Goal: Communication & Community: Ask a question

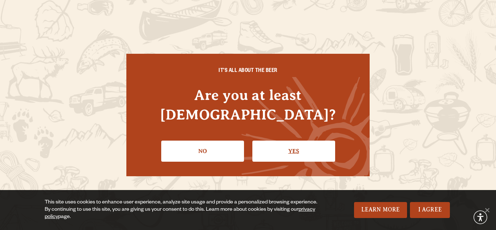
click at [274, 142] on link "Yes" at bounding box center [293, 150] width 83 height 21
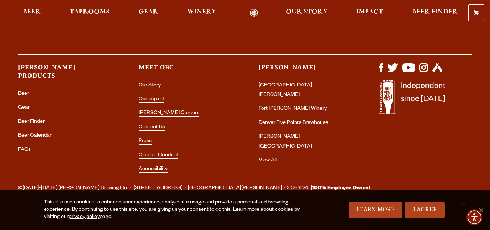
scroll to position [2150, 0]
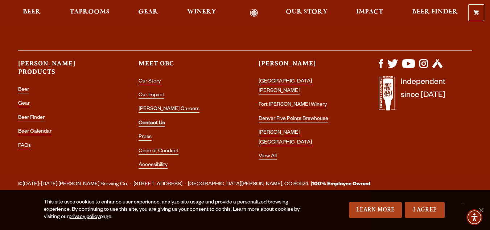
click at [156, 123] on link "Contact Us" at bounding box center [152, 123] width 26 height 7
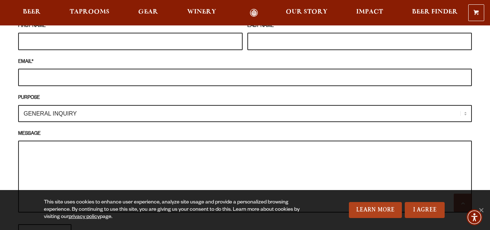
scroll to position [705, 0]
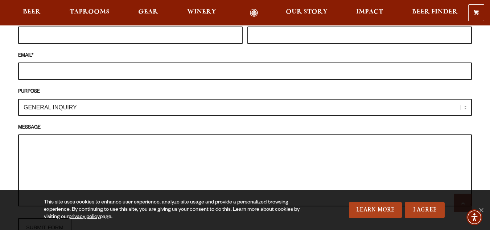
drag, startPoint x: 258, startPoint y: 151, endPoint x: 353, endPoint y: 40, distance: 146.3
click at [258, 151] on textarea "MESSAGE" at bounding box center [245, 170] width 454 height 72
click at [34, 11] on span "Beer" at bounding box center [32, 12] width 18 height 6
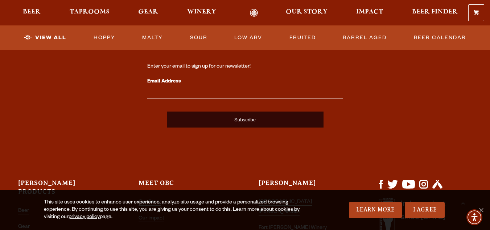
scroll to position [1931, 0]
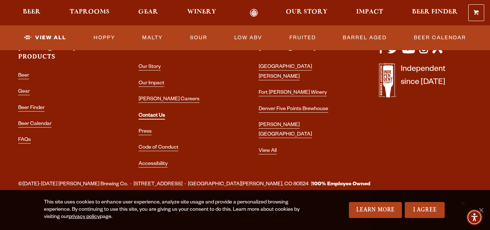
click at [160, 113] on link "Contact Us" at bounding box center [152, 116] width 26 height 7
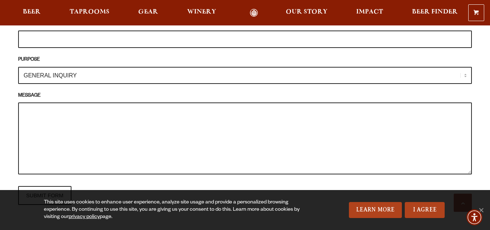
scroll to position [762, 0]
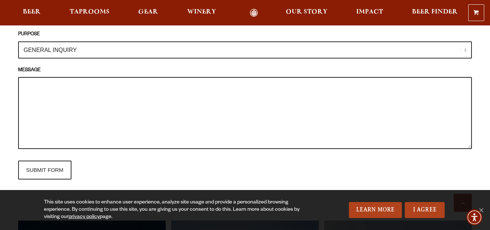
click at [87, 81] on textarea "MESSAGE" at bounding box center [245, 113] width 454 height 72
paste textarea "IF YOU DON’T FIND THE NAME OF THE BREWERY/BEER IN THE SHEET LINK GIVEN ABOVE, S…"
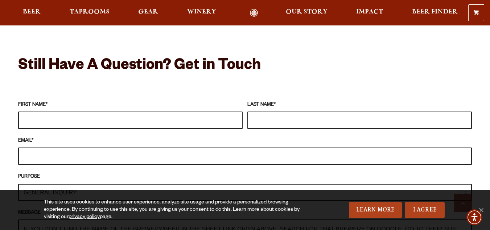
scroll to position [617, 0]
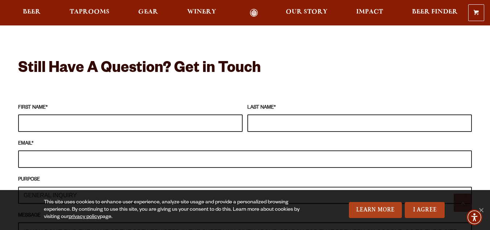
type textarea "IF YOU DON’T FIND THE NAME OF THE BREWERY/BEER IN THE SHEET LINK GIVEN ABOVE, S…"
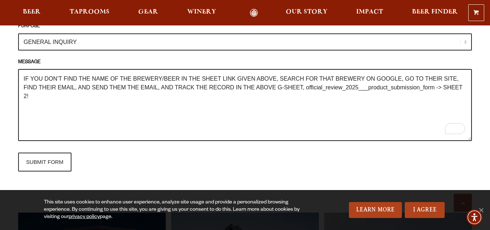
scroll to position [762, 0]
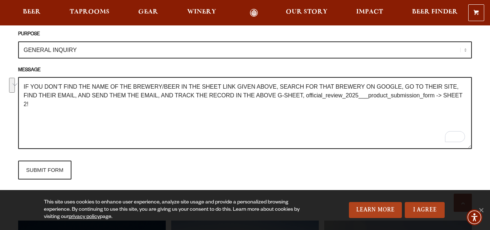
drag, startPoint x: 10, startPoint y: 87, endPoint x: 5, endPoint y: 68, distance: 19.7
click at [3, 69] on div "Frequently Asked Questions What’s Your Shipping & Exchange Policy? Shipping: Ou…" at bounding box center [245, 28] width 490 height 929
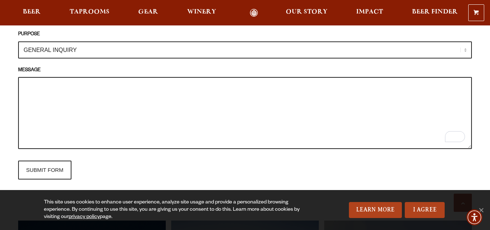
paste textarea "Brombeere"
paste textarea "Hi (First Name), Looks like you received a (Based on rating, good, great, excep…"
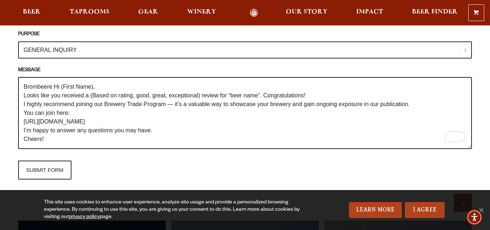
scroll to position [3, 0]
drag, startPoint x: 148, startPoint y: 81, endPoint x: 136, endPoint y: 82, distance: 12.0
click at [136, 82] on textarea "Brombeere Hi (First Name), Looks like you received a (Based on rating, good, gr…" at bounding box center [245, 113] width 454 height 72
drag, startPoint x: 200, startPoint y: 79, endPoint x: 165, endPoint y: 80, distance: 34.5
click at [165, 80] on textarea "Brombeere Hi (First Name), Looks like you received a (Based on rating, good, gr…" at bounding box center [245, 113] width 454 height 72
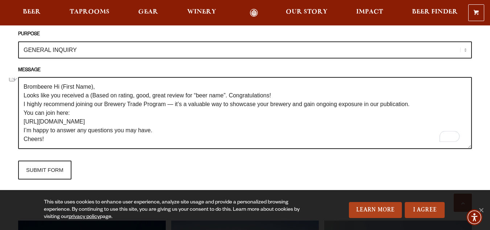
drag, startPoint x: 151, startPoint y: 81, endPoint x: 90, endPoint y: 81, distance: 60.6
click at [89, 81] on textarea "Brombeere Hi (First Name), Looks like you received a (Based on rating, good, gr…" at bounding box center [245, 113] width 454 height 72
drag, startPoint x: 134, startPoint y: 82, endPoint x: 162, endPoint y: 80, distance: 27.3
click at [162, 80] on textarea "Brombeere Hi (First Name), Looks like you received a great review for “beer nam…" at bounding box center [245, 113] width 454 height 72
paste textarea "Brombeer"
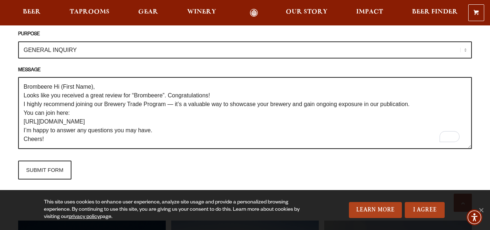
scroll to position [0, 0]
drag, startPoint x: 52, startPoint y: 74, endPoint x: 0, endPoint y: 68, distance: 52.7
click at [0, 68] on div "Frequently Asked Questions What’s Your Shipping & Exchange Policy? Shipping: Ou…" at bounding box center [245, 28] width 490 height 929
drag, startPoint x: 33, startPoint y: 75, endPoint x: 64, endPoint y: 74, distance: 31.6
click at [64, 77] on textarea "Hi (First Name), Looks like you received a great review for “Brombeere”. Congra…" at bounding box center [245, 113] width 454 height 72
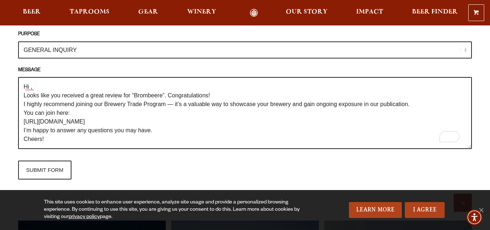
paste textarea "[PERSON_NAME] Brewing Co"
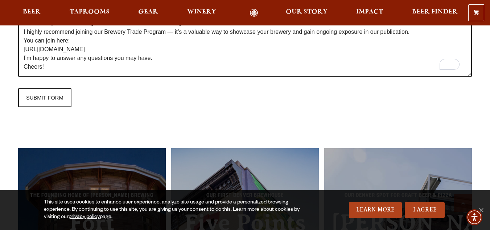
scroll to position [835, 0]
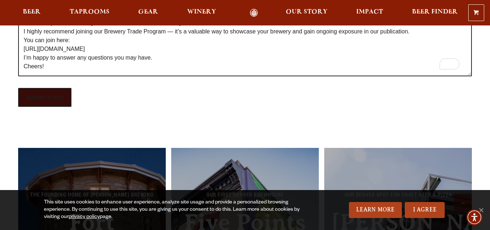
click at [46, 88] on input "SUBMIT FORM" at bounding box center [44, 97] width 53 height 19
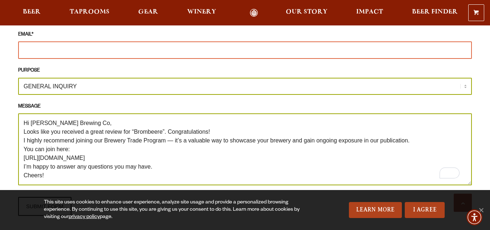
scroll to position [798, 0]
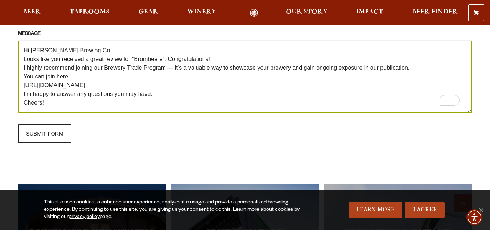
click at [119, 91] on textarea "Hi [PERSON_NAME] Brewing Co, Looks like you received a great review for “Brombe…" at bounding box center [245, 77] width 454 height 72
paste textarea "[PERSON_NAME] Editor, Brewery Relations ON TAP PUBLISHING, LLC The Beer Connois…"
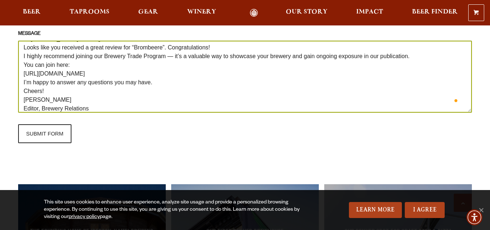
scroll to position [12, 0]
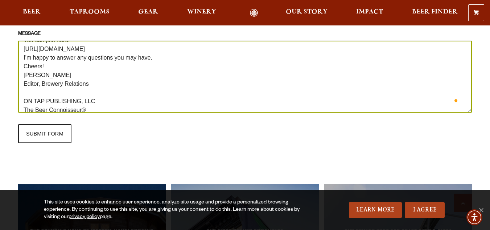
drag, startPoint x: 73, startPoint y: 60, endPoint x: 0, endPoint y: 64, distance: 73.0
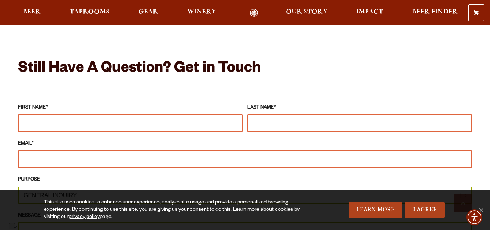
type textarea "Hi [PERSON_NAME] Brewing Co, Looks like you received a great review for “Brombe…"
click at [105, 114] on input "FIRST NAME *" at bounding box center [130, 122] width 225 height 17
paste input "[PERSON_NAME]"
drag, startPoint x: 105, startPoint y: 106, endPoint x: 45, endPoint y: 109, distance: 60.0
click at [45, 114] on input "[PERSON_NAME]" at bounding box center [130, 122] width 225 height 17
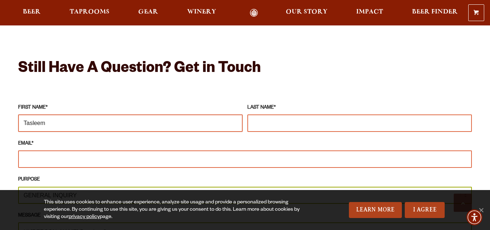
type input "Tasleem"
click at [309, 114] on input "LAST NAME *" at bounding box center [360, 122] width 225 height 17
paste input "[PERSON_NAME]"
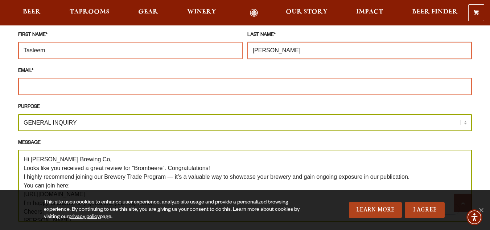
type input "[PERSON_NAME]"
click at [234, 84] on fieldset "FIRST NAME * [PERSON_NAME] LAST NAME * [PERSON_NAME] EMAIL * PURPOSE GENERAL IN…" at bounding box center [245, 141] width 454 height 228
click at [237, 79] on input "EMAIL *" at bounding box center [245, 86] width 454 height 17
paste input "[EMAIL_ADDRESS][DOMAIN_NAME]"
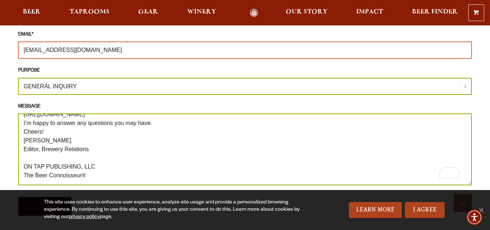
type input "[EMAIL_ADDRESS][DOMAIN_NAME]"
click at [68, 197] on input "SUBMIT FORM" at bounding box center [44, 206] width 53 height 19
type input "Sending"
